Goal: Transaction & Acquisition: Purchase product/service

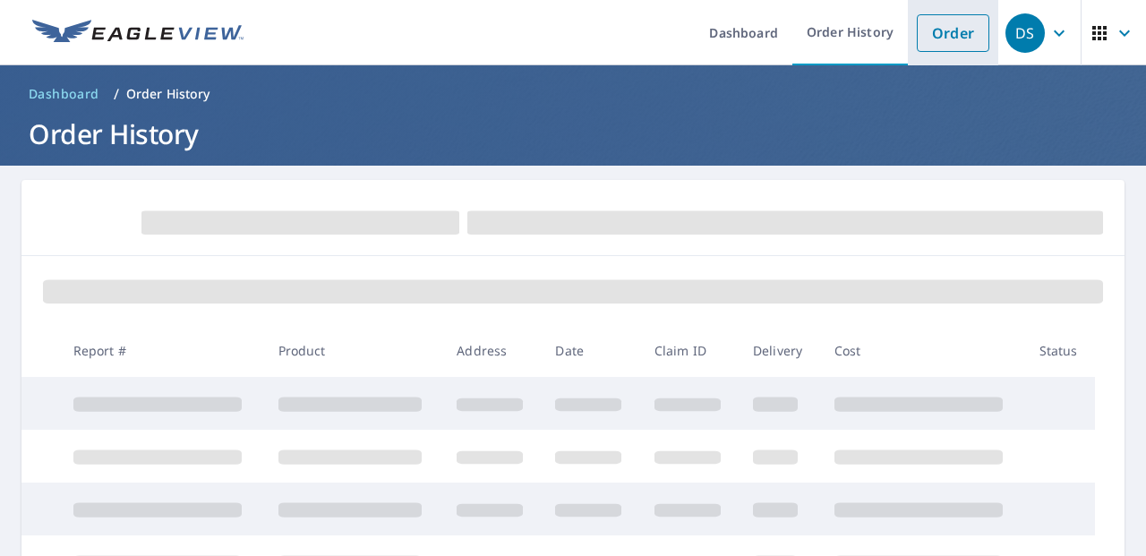
click at [924, 29] on link "Order" at bounding box center [953, 33] width 73 height 38
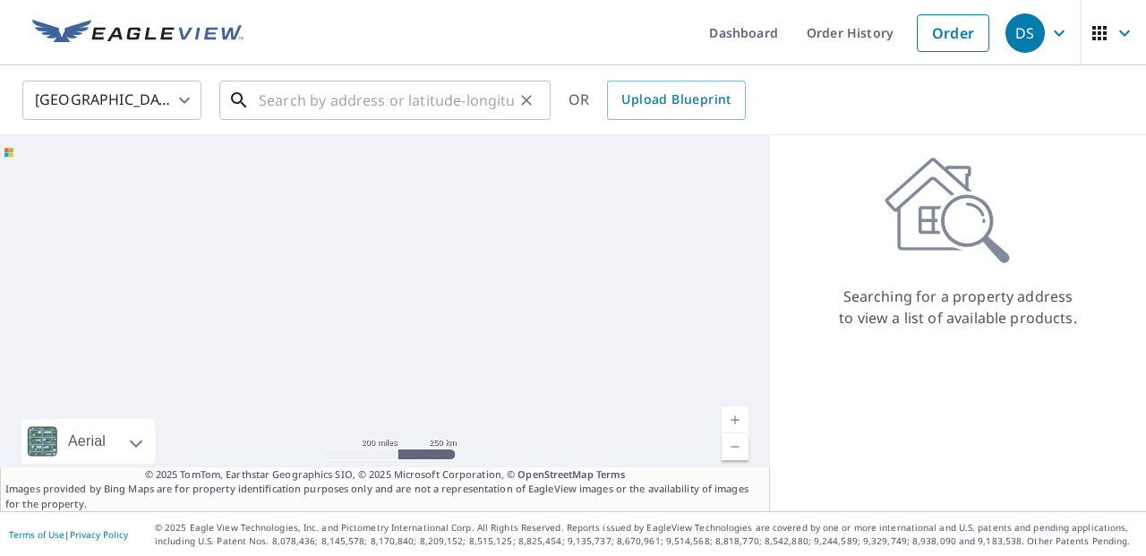
click at [275, 98] on input "text" at bounding box center [386, 100] width 255 height 50
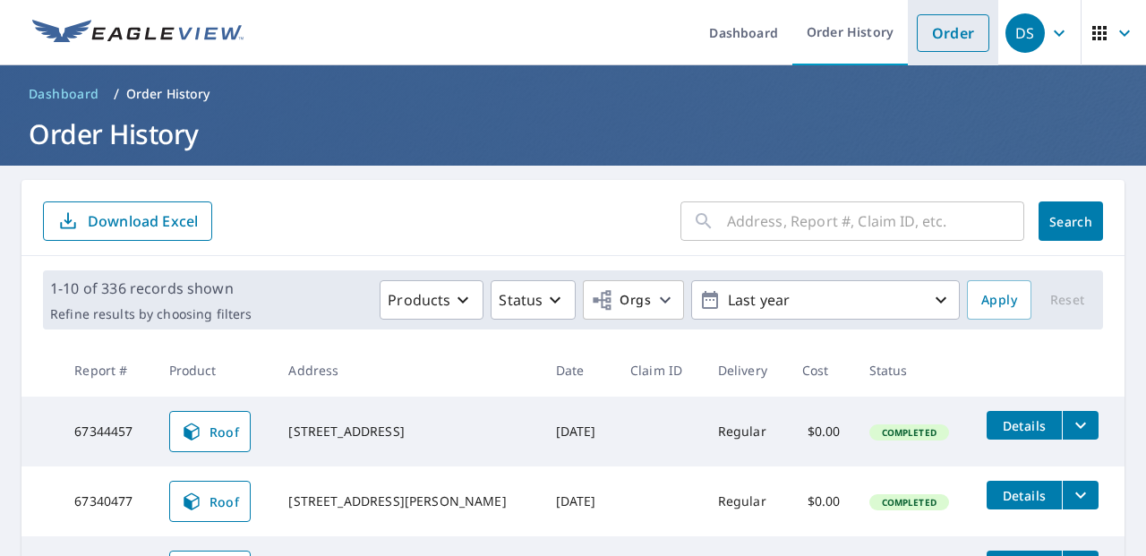
click at [936, 24] on link "Order" at bounding box center [953, 33] width 73 height 38
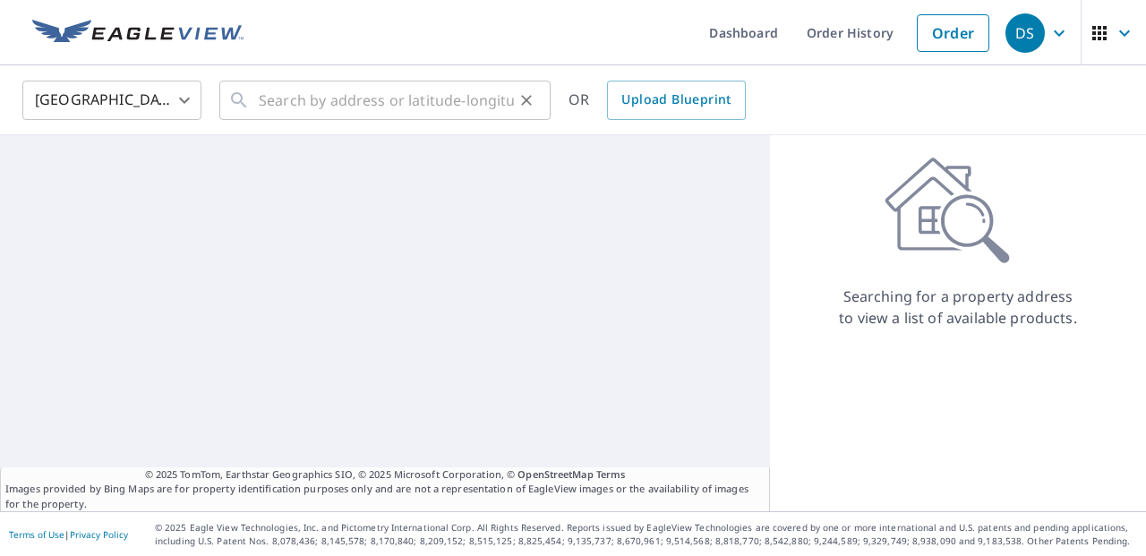
click at [258, 107] on div "​" at bounding box center [384, 100] width 331 height 39
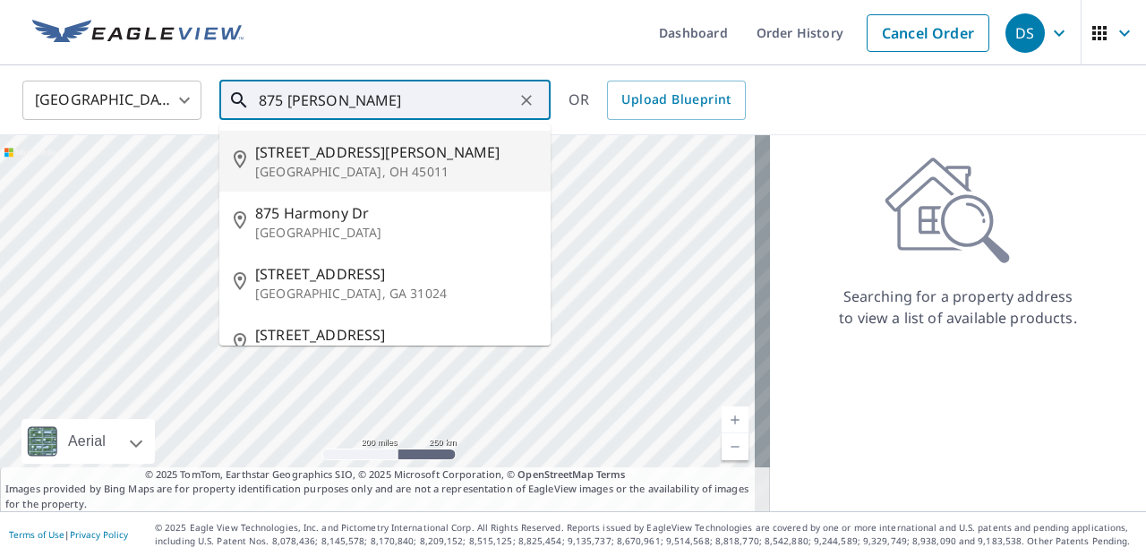
click at [346, 152] on span "[STREET_ADDRESS][PERSON_NAME]" at bounding box center [395, 151] width 281 height 21
type input "[STREET_ADDRESS][PERSON_NAME]"
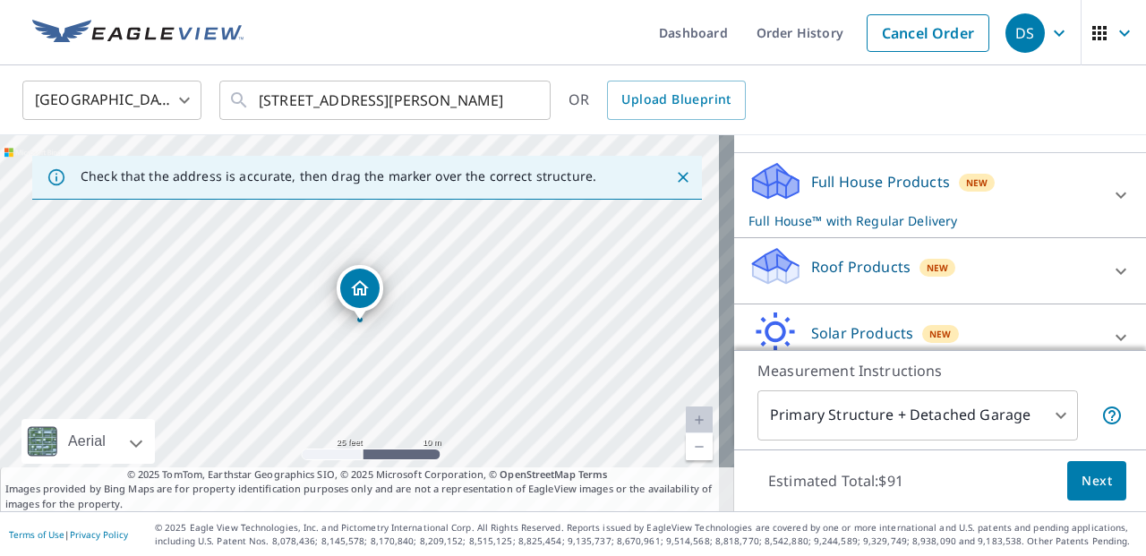
scroll to position [199, 0]
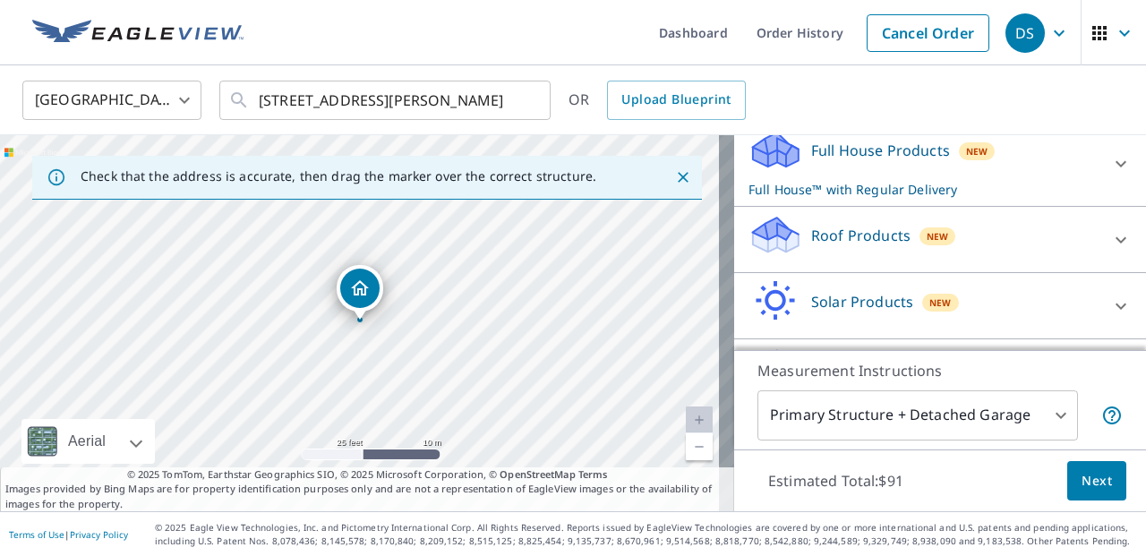
click at [837, 237] on p "Roof Products" at bounding box center [860, 235] width 99 height 21
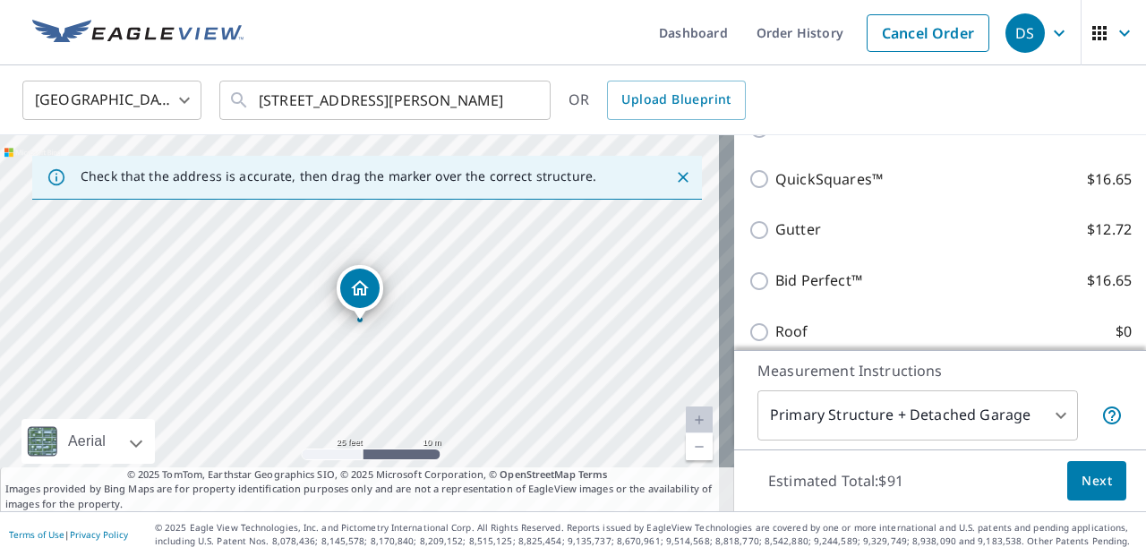
scroll to position [398, 0]
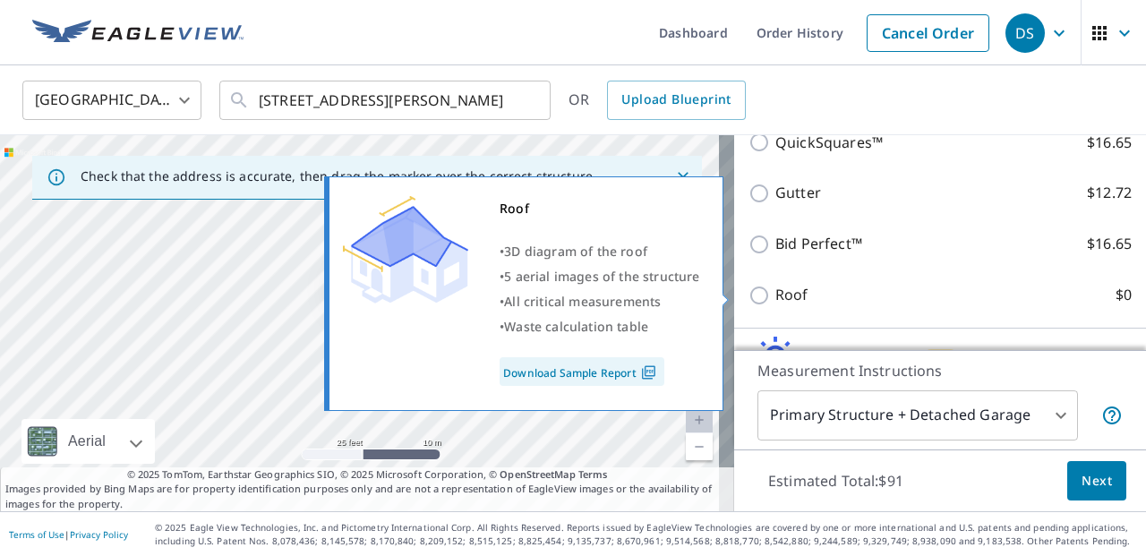
click at [748, 292] on input "Roof $0" at bounding box center [761, 295] width 27 height 21
checkbox input "true"
type input "3"
checkbox input "false"
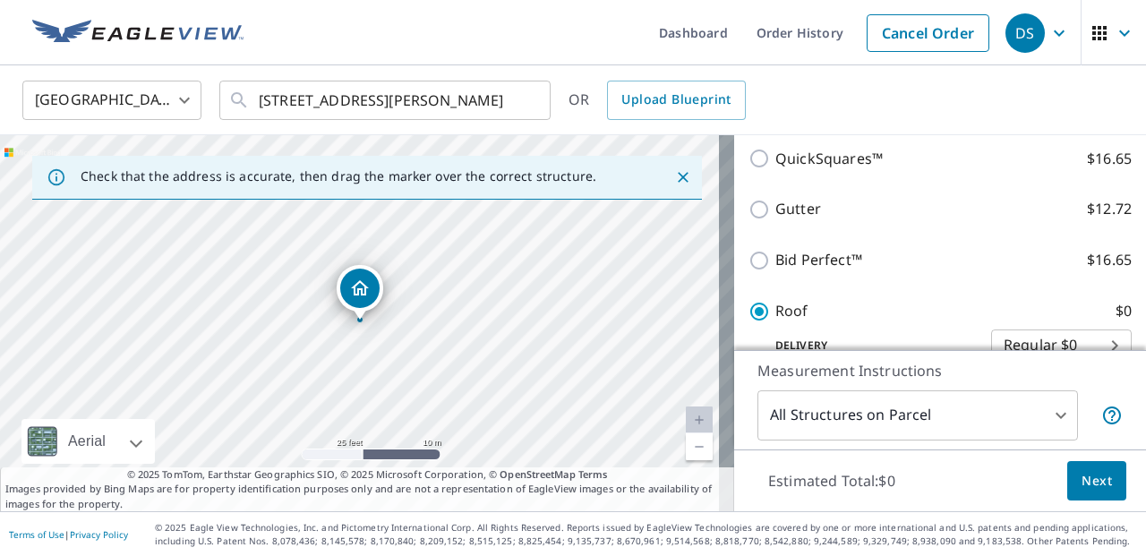
scroll to position [299, 0]
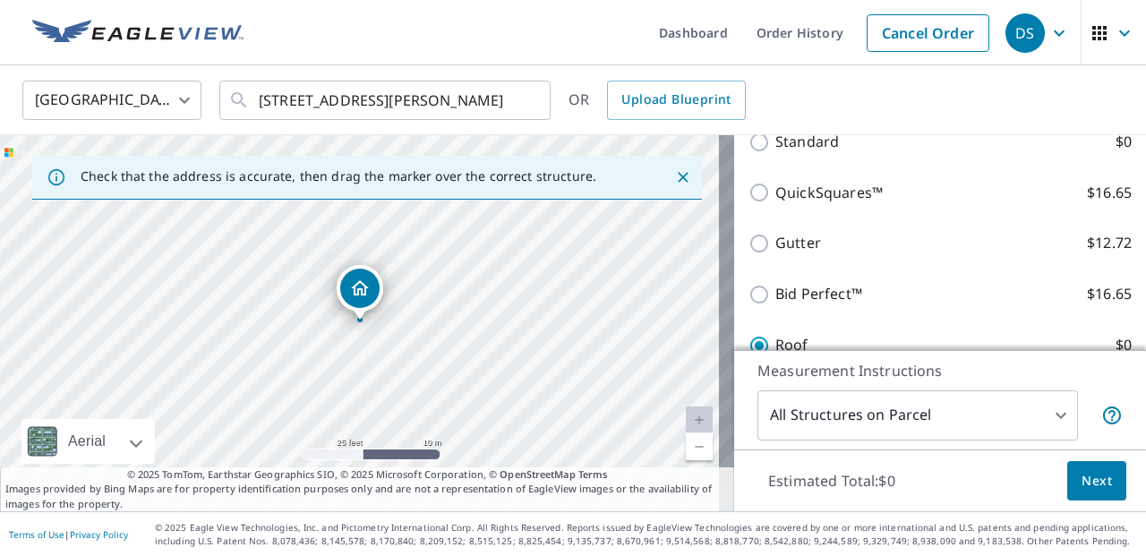
click at [199, 299] on div "[STREET_ADDRESS][PERSON_NAME]" at bounding box center [367, 323] width 734 height 376
click at [199, 295] on div "[STREET_ADDRESS][PERSON_NAME]" at bounding box center [367, 323] width 734 height 376
click at [199, 294] on div "[STREET_ADDRESS][PERSON_NAME]" at bounding box center [367, 323] width 734 height 376
click at [919, 412] on body "DS DS Dashboard Order History Cancel Order DS [GEOGRAPHIC_DATA] [GEOGRAPHIC_DAT…" at bounding box center [573, 278] width 1146 height 556
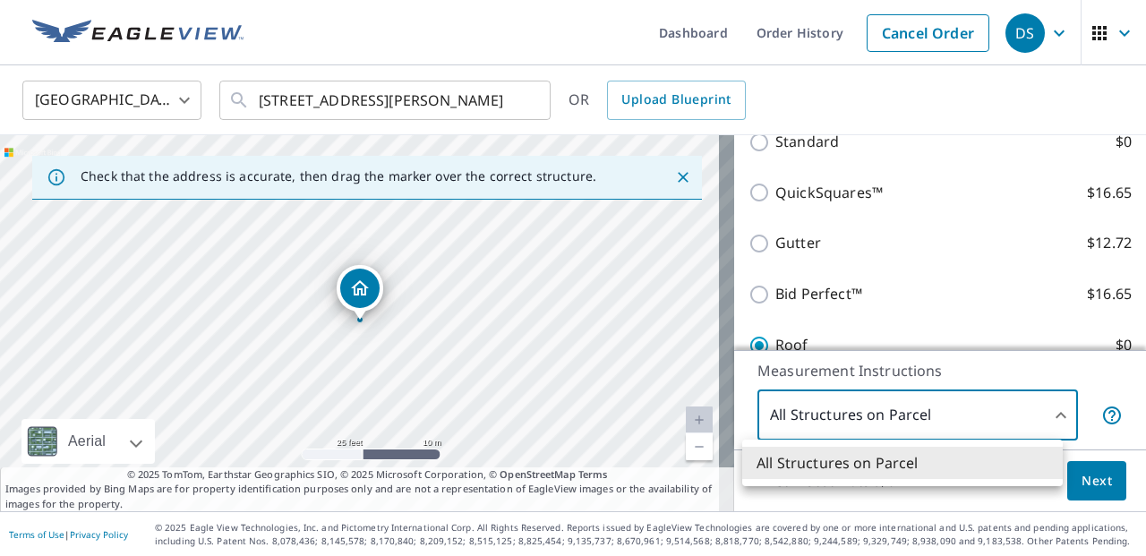
click at [919, 412] on div at bounding box center [573, 278] width 1146 height 556
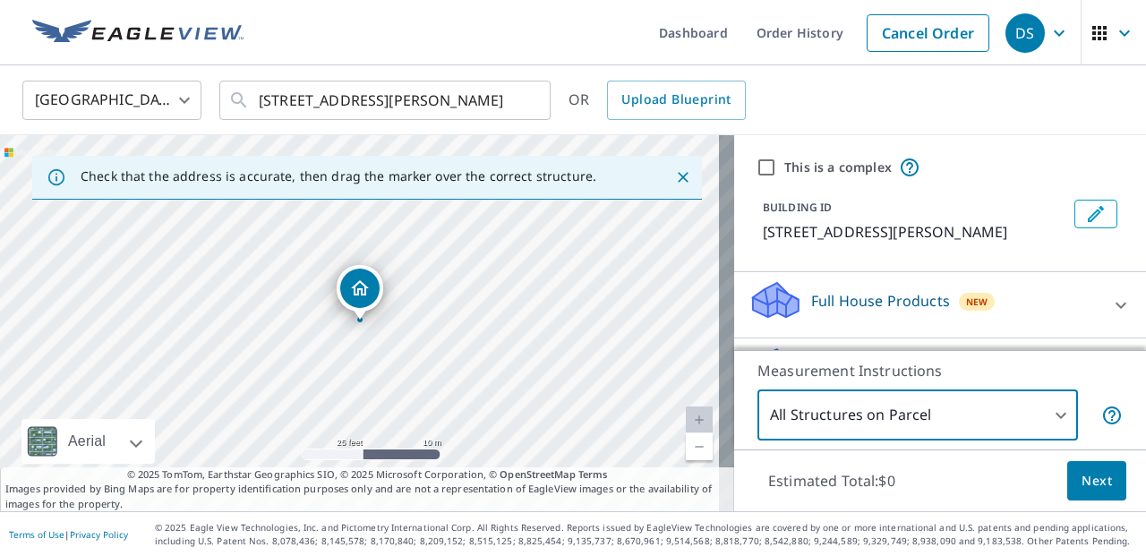
click at [1082, 476] on span "Next" at bounding box center [1097, 481] width 30 height 22
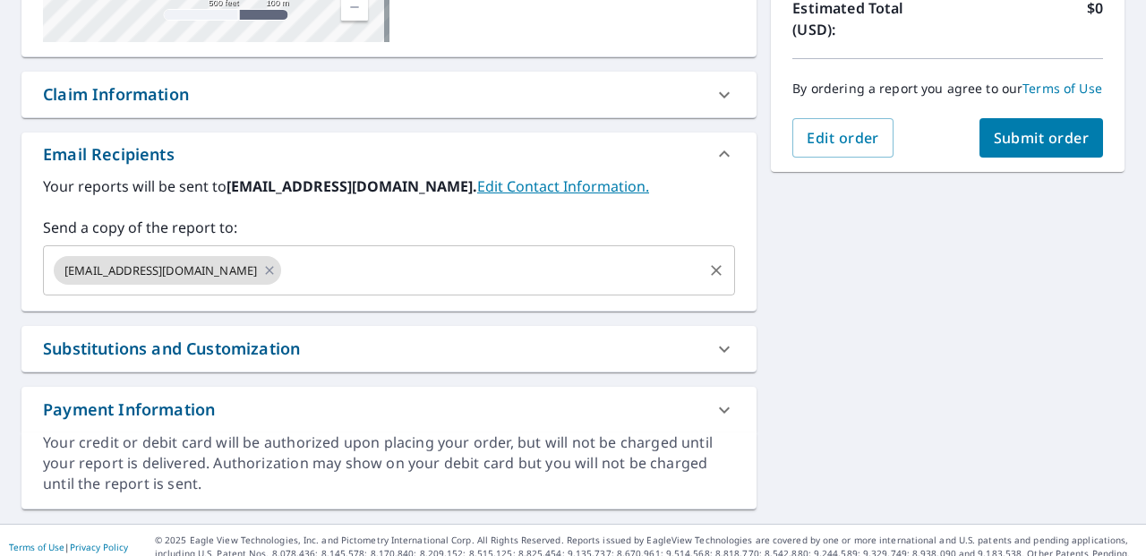
scroll to position [432, 0]
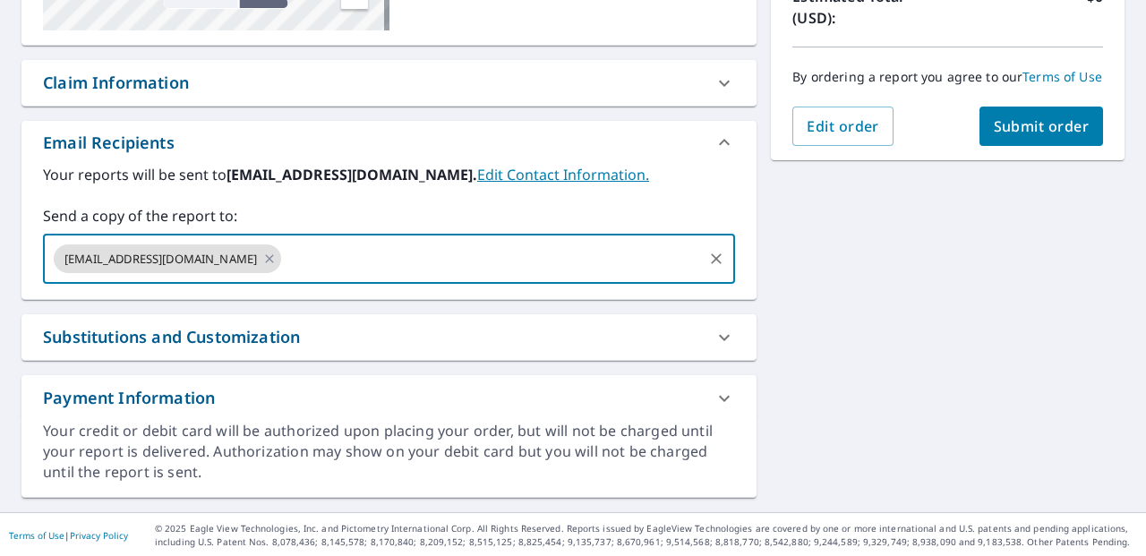
click at [309, 268] on input "text" at bounding box center [492, 259] width 416 height 34
type input "[EMAIL_ADDRESS][DOMAIN_NAME]"
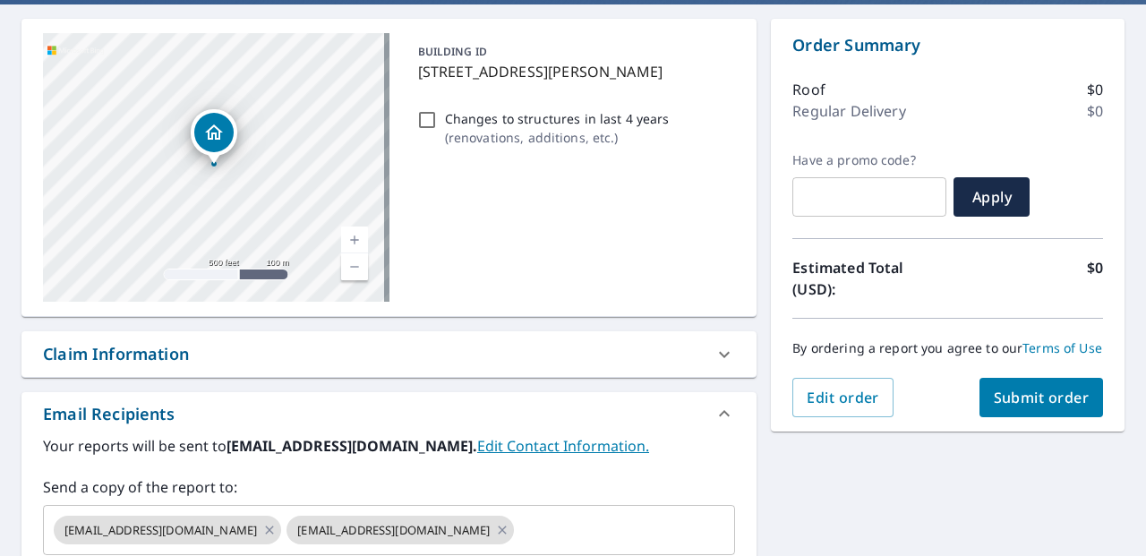
scroll to position [134, 0]
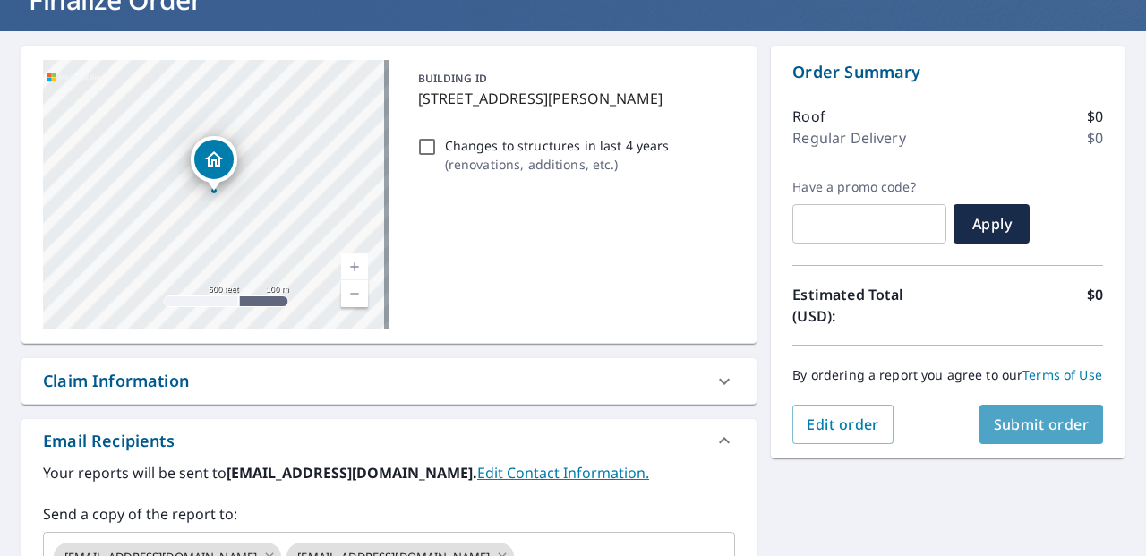
click at [994, 434] on span "Submit order" at bounding box center [1042, 425] width 96 height 20
